Goal: Task Accomplishment & Management: Manage account settings

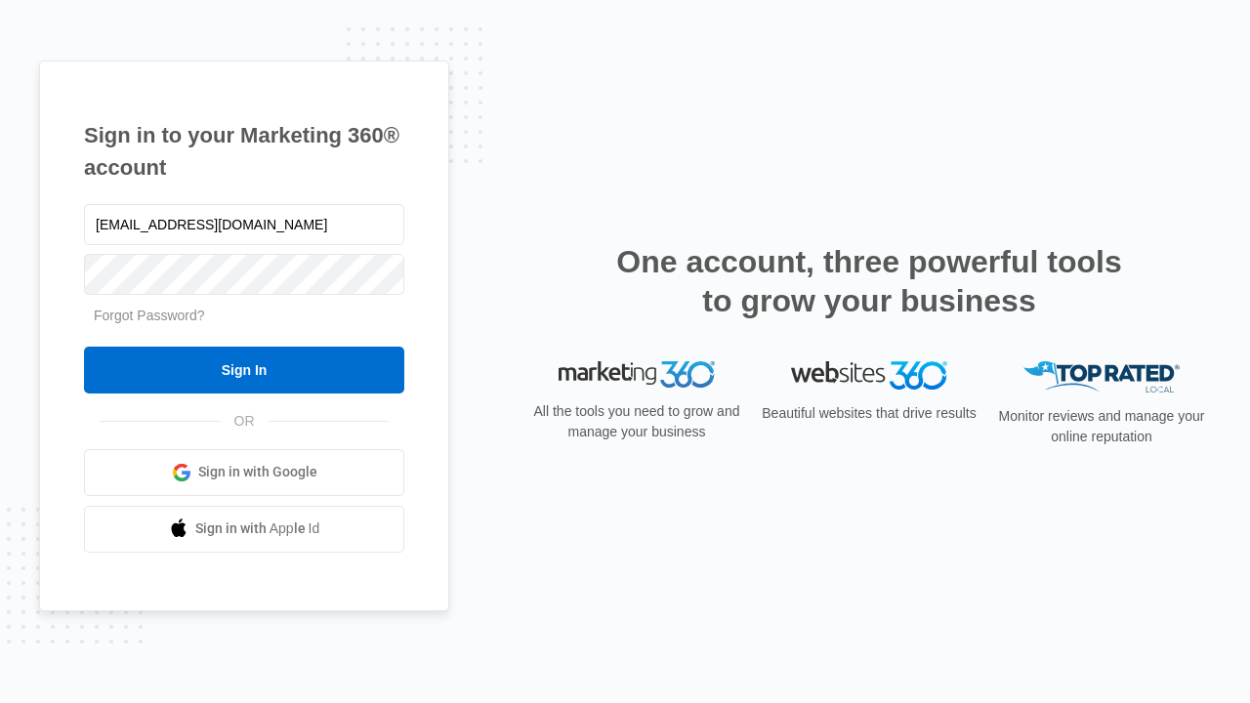
type input "[EMAIL_ADDRESS][DOMAIN_NAME]"
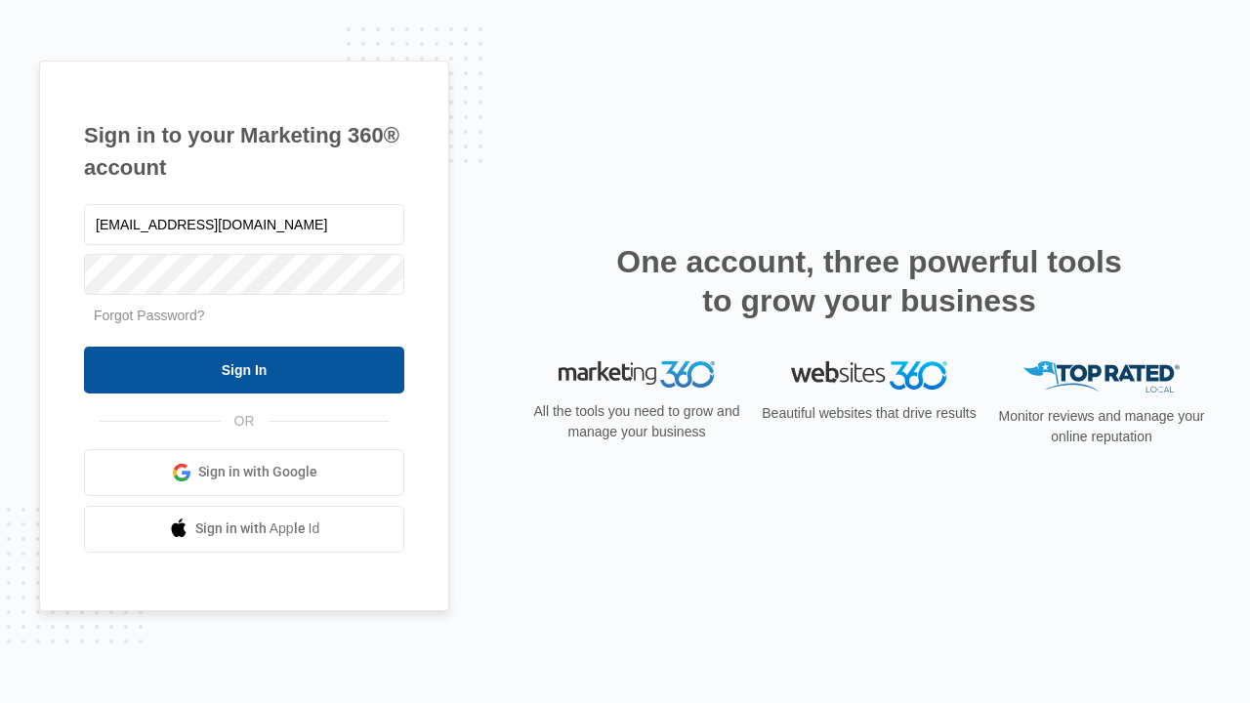
click at [244, 369] on input "Sign In" at bounding box center [244, 370] width 320 height 47
